Goal: Find specific page/section

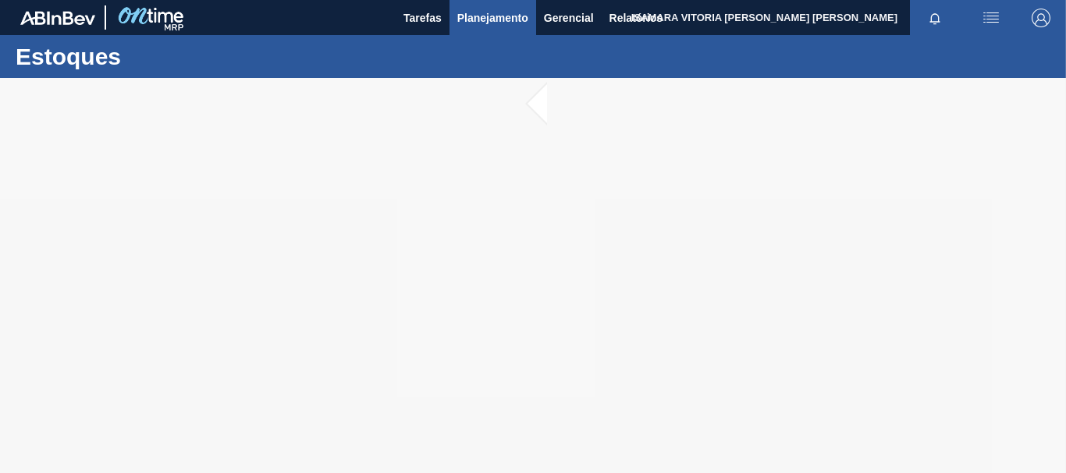
click at [513, 15] on span "Planejamento" at bounding box center [492, 18] width 71 height 19
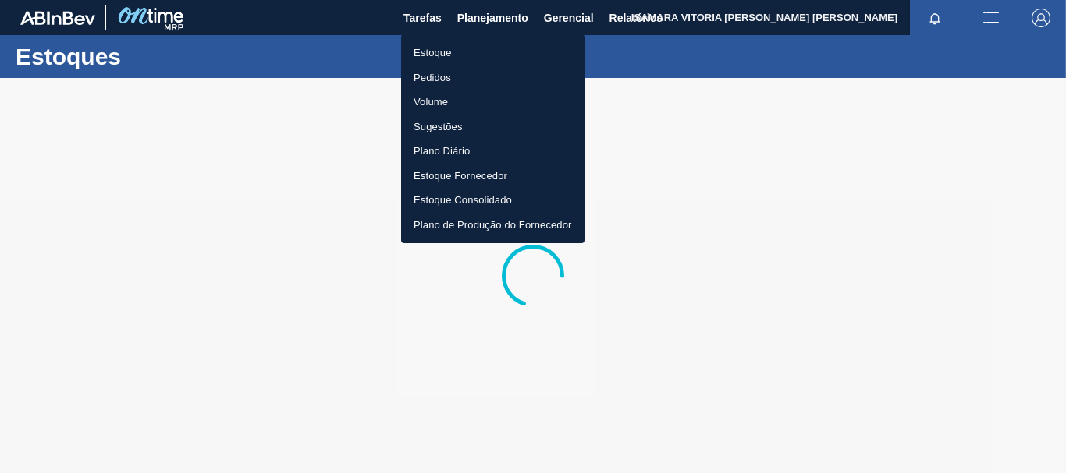
click at [448, 78] on li "Pedidos" at bounding box center [492, 78] width 183 height 25
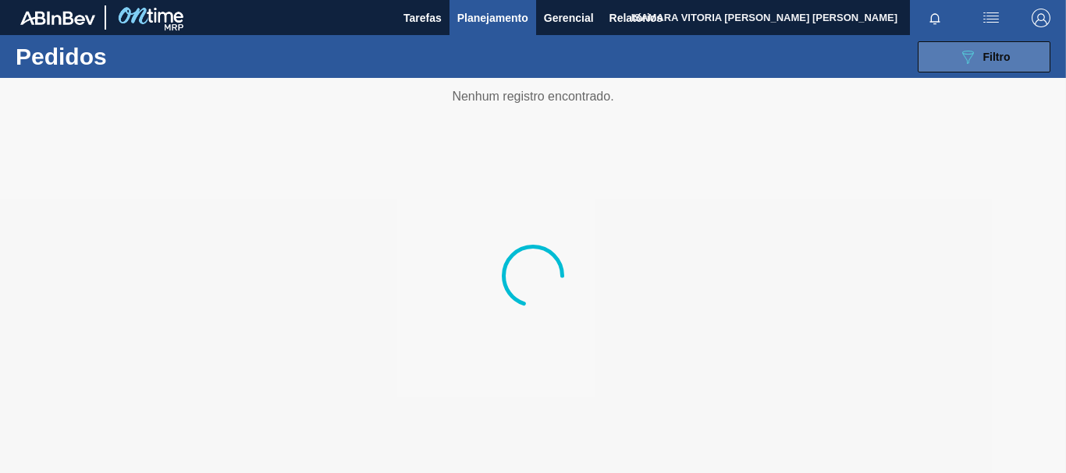
click at [955, 59] on button "089F7B8B-B2A5-4AFE-B5C0-19BA573D28AC Filtro" at bounding box center [983, 56] width 133 height 31
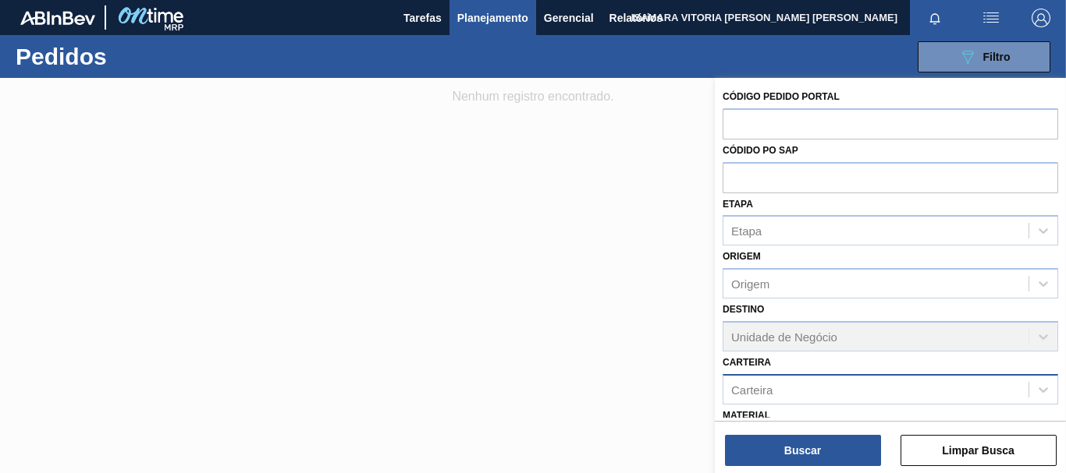
click at [802, 387] on div "Carteira" at bounding box center [875, 389] width 305 height 23
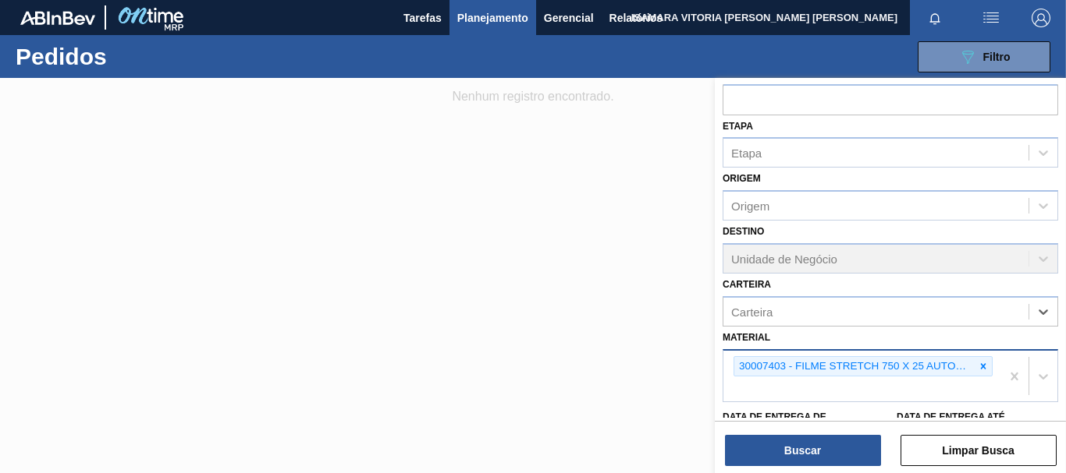
scroll to position [204, 0]
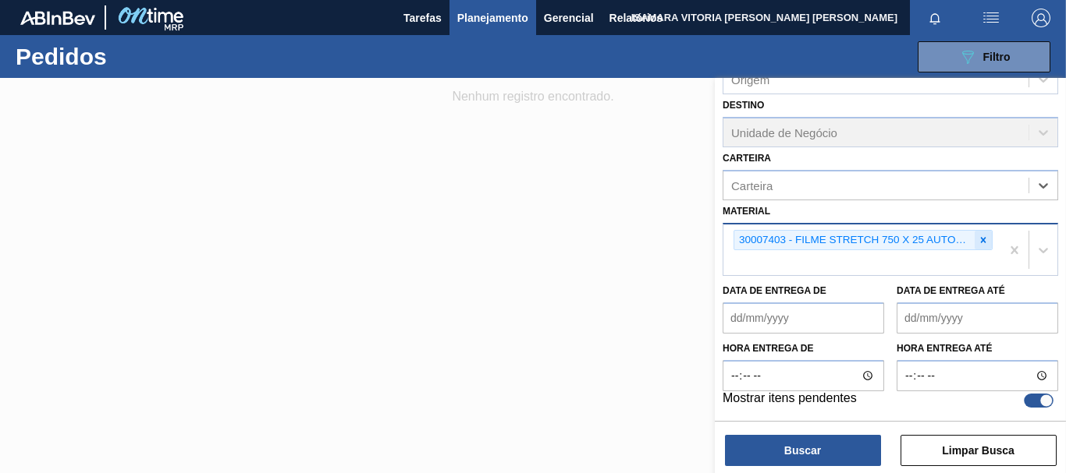
click at [985, 240] on icon at bounding box center [982, 240] width 11 height 11
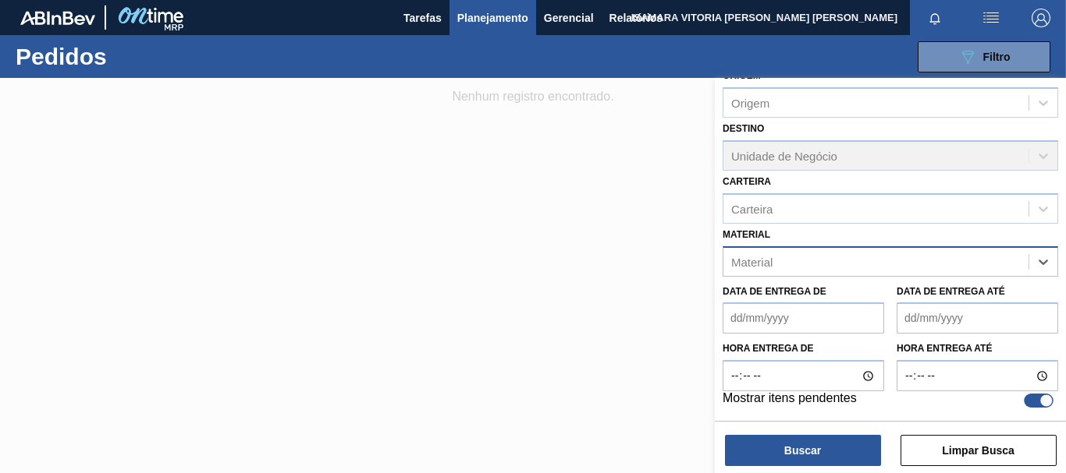
paste input "30003817"
type input "30003817"
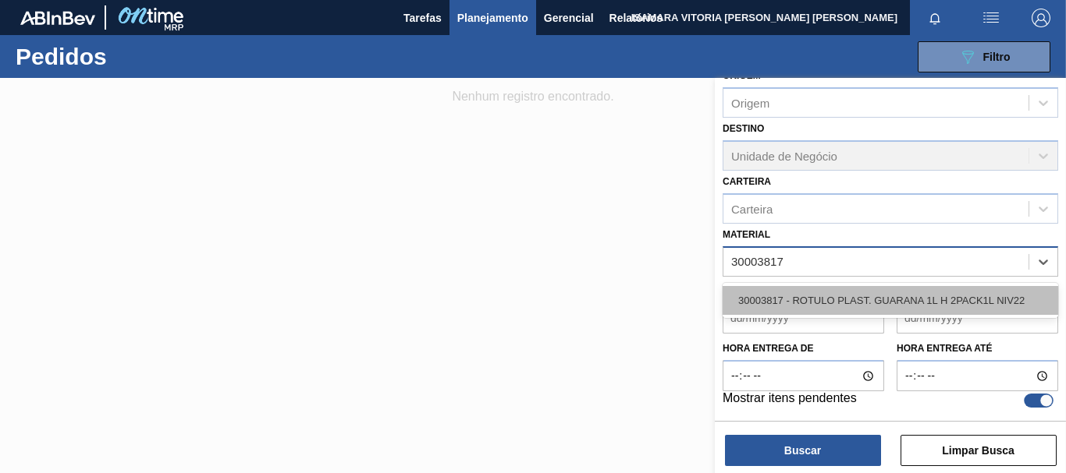
click at [869, 293] on div "30003817 - ROTULO PLAST. GUARANA 1L H 2PACK1L NIV22" at bounding box center [889, 300] width 335 height 29
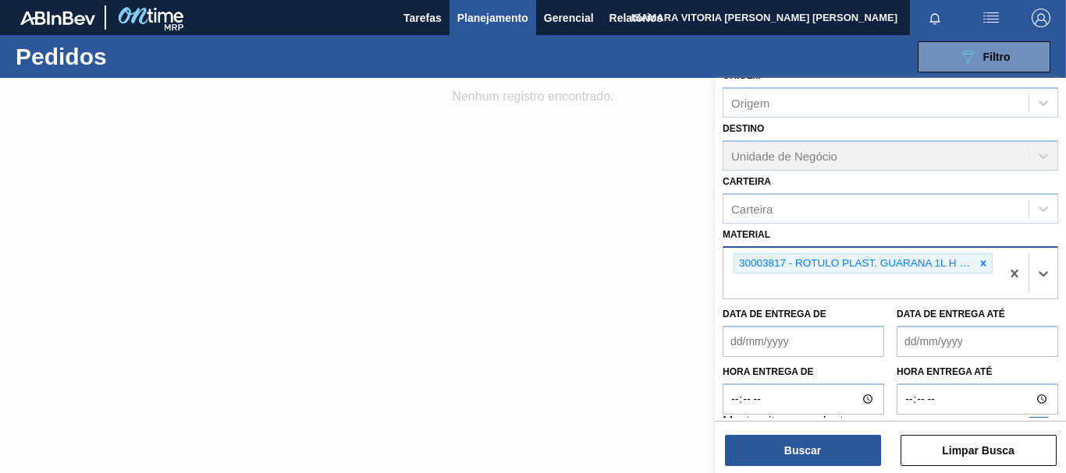
scroll to position [204, 0]
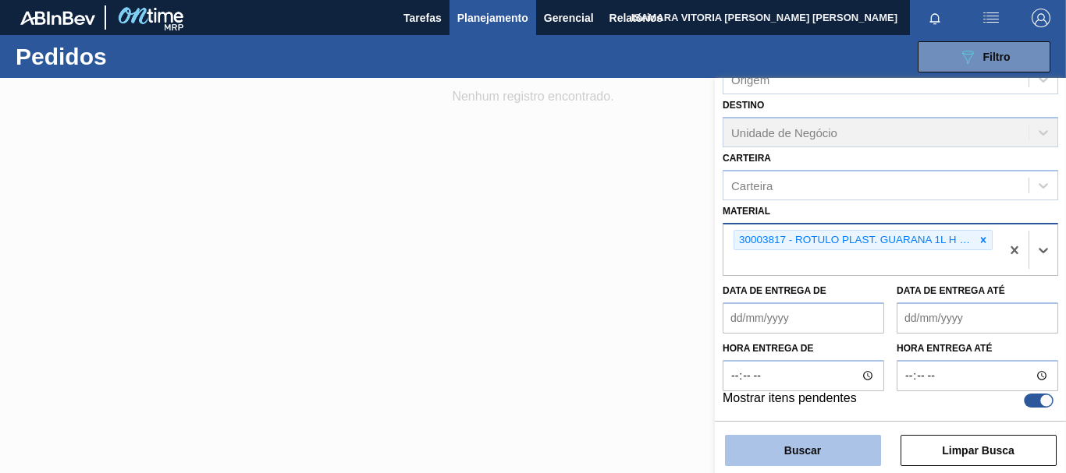
click at [862, 445] on button "Buscar" at bounding box center [803, 450] width 156 height 31
